Goal: Transaction & Acquisition: Purchase product/service

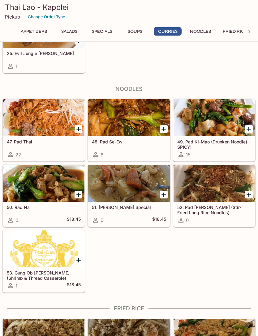
scroll to position [1129, 0]
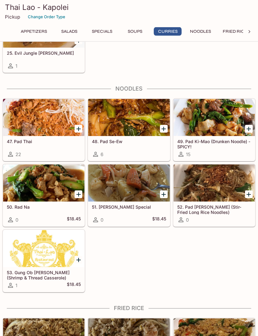
click at [125, 181] on div at bounding box center [128, 183] width 81 height 37
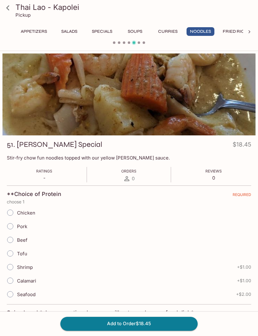
click at [193, 97] on div at bounding box center [128, 94] width 253 height 82
click at [202, 111] on div at bounding box center [128, 94] width 253 height 82
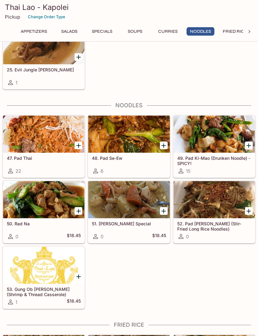
scroll to position [1167, 0]
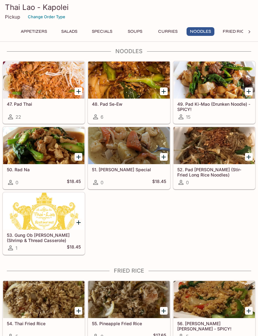
click at [166, 155] on icon "Add 51. Steven Lau Special" at bounding box center [163, 156] width 7 height 7
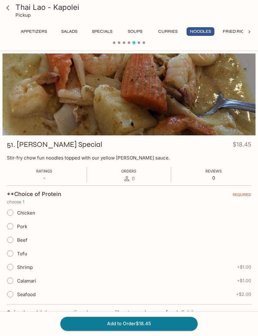
click at [189, 86] on div at bounding box center [128, 94] width 253 height 82
click at [199, 83] on div at bounding box center [128, 94] width 253 height 82
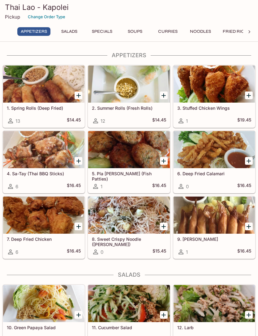
click at [164, 228] on icon "Add 8. Sweet Crispy Noodle (Mee-Krob)" at bounding box center [163, 226] width 7 height 7
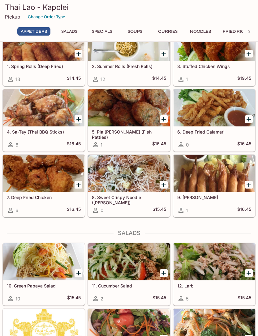
scroll to position [42, 0]
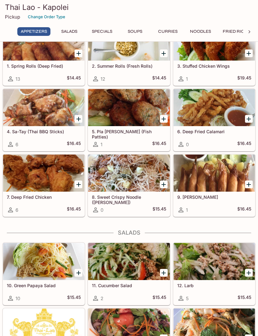
click at [75, 121] on icon "Add 4. Sa-Tay (Thai BBQ Sticks)" at bounding box center [78, 118] width 7 height 7
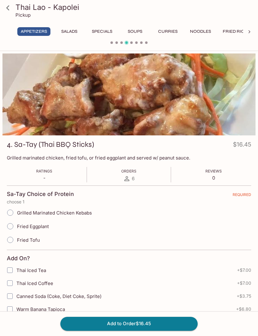
click at [10, 10] on icon at bounding box center [7, 7] width 11 height 11
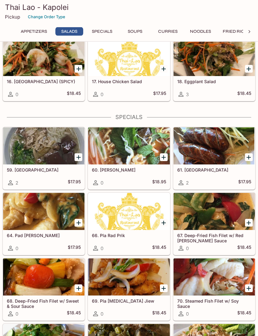
scroll to position [376, 0]
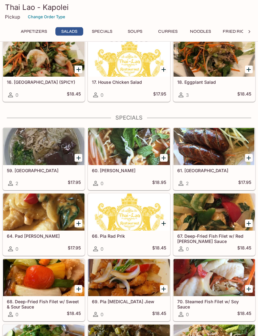
click at [246, 158] on icon "Add 61. Sai Oua" at bounding box center [248, 158] width 7 height 7
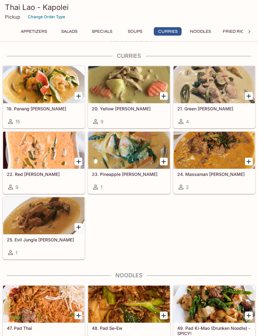
scroll to position [942, 0]
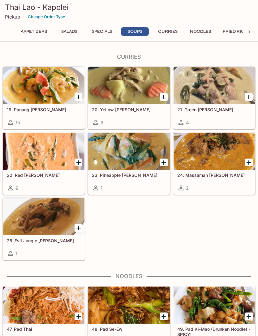
click at [166, 163] on icon "Add 23. Pineapple Curry" at bounding box center [163, 162] width 7 height 7
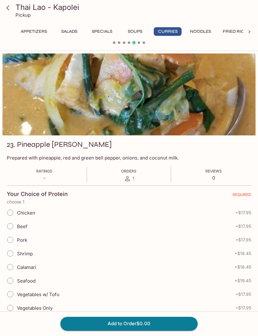
click at [11, 14] on link at bounding box center [7, 7] width 15 height 15
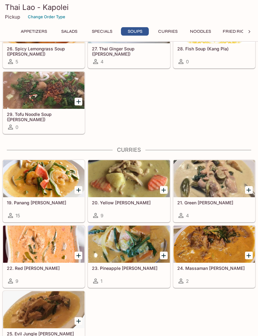
scroll to position [849, 0]
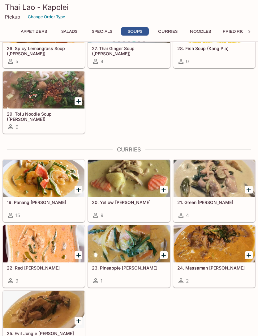
click at [76, 187] on icon "Add 19. Panang Curry" at bounding box center [78, 189] width 7 height 7
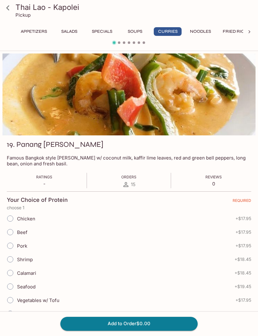
click at [7, 9] on icon at bounding box center [7, 7] width 11 height 11
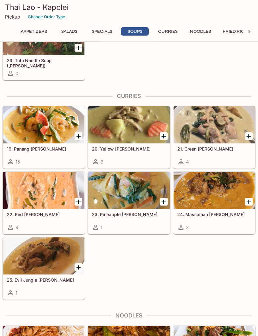
scroll to position [903, 0]
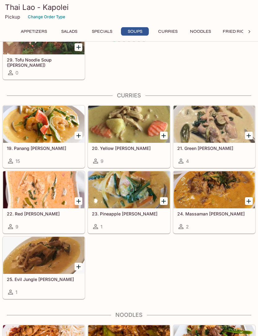
click at [77, 263] on icon "Add 25. Evil Jungle Curry" at bounding box center [78, 266] width 7 height 7
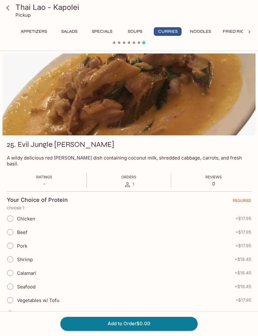
click at [11, 12] on icon at bounding box center [7, 7] width 11 height 11
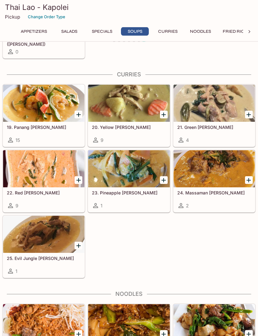
scroll to position [925, 0]
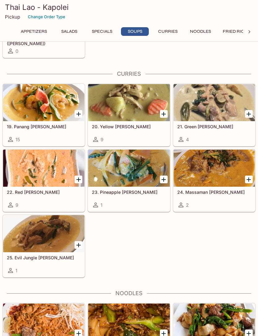
click at [249, 178] on icon "Add 24. Massaman Curry" at bounding box center [248, 179] width 7 height 7
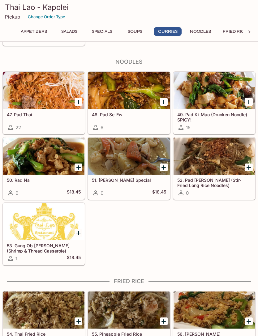
scroll to position [1156, 0]
click at [156, 100] on div at bounding box center [128, 90] width 81 height 37
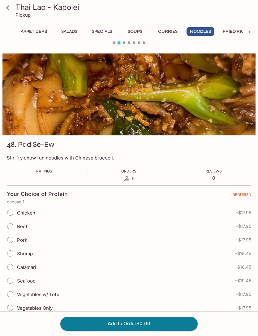
click at [10, 10] on icon at bounding box center [7, 7] width 11 height 11
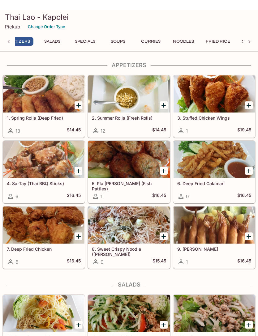
scroll to position [0, 2]
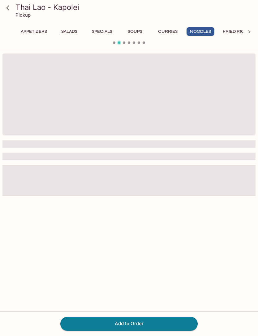
scroll to position [20, 0]
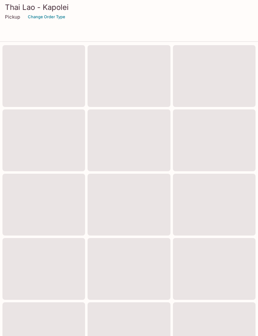
scroll to position [241, 0]
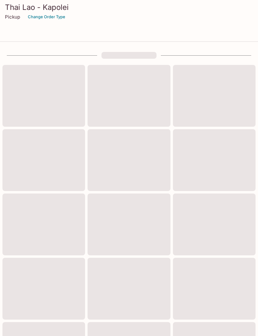
scroll to position [241, 0]
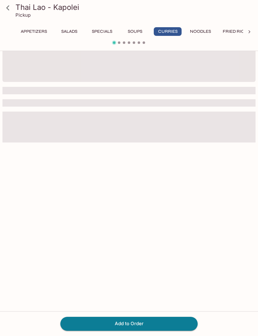
scroll to position [20, 0]
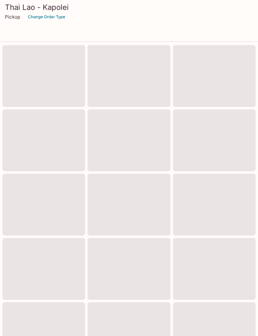
scroll to position [241, 0]
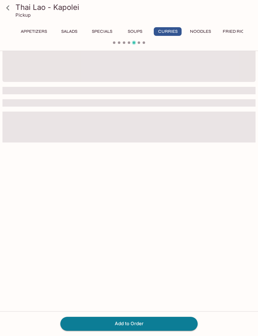
scroll to position [20, 0]
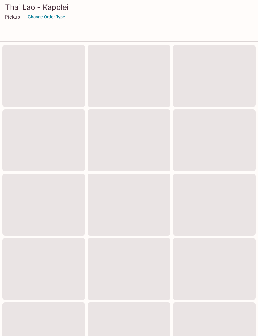
scroll to position [241, 0]
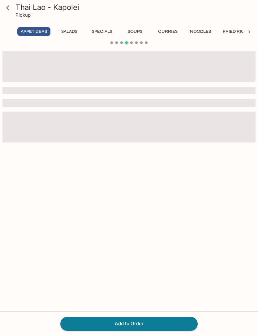
scroll to position [20, 0]
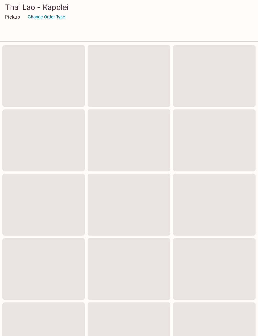
scroll to position [62, 0]
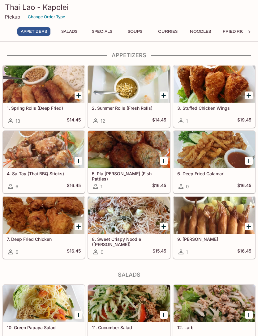
scroll to position [20, 0]
